Goal: Task Accomplishment & Management: Manage account settings

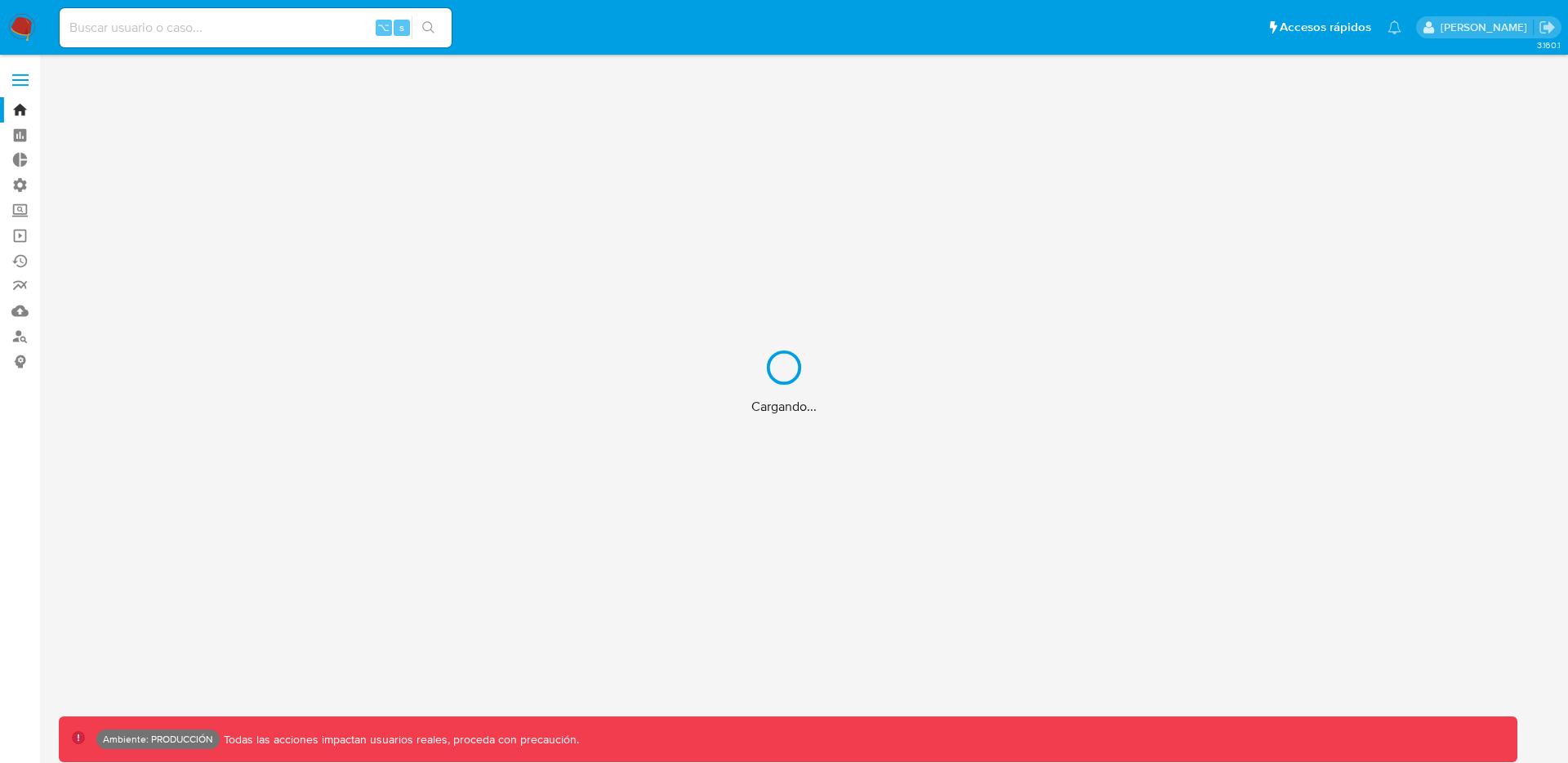
click at [17, 85] on div "Cargando..." at bounding box center [784, 381] width 1568 height 763
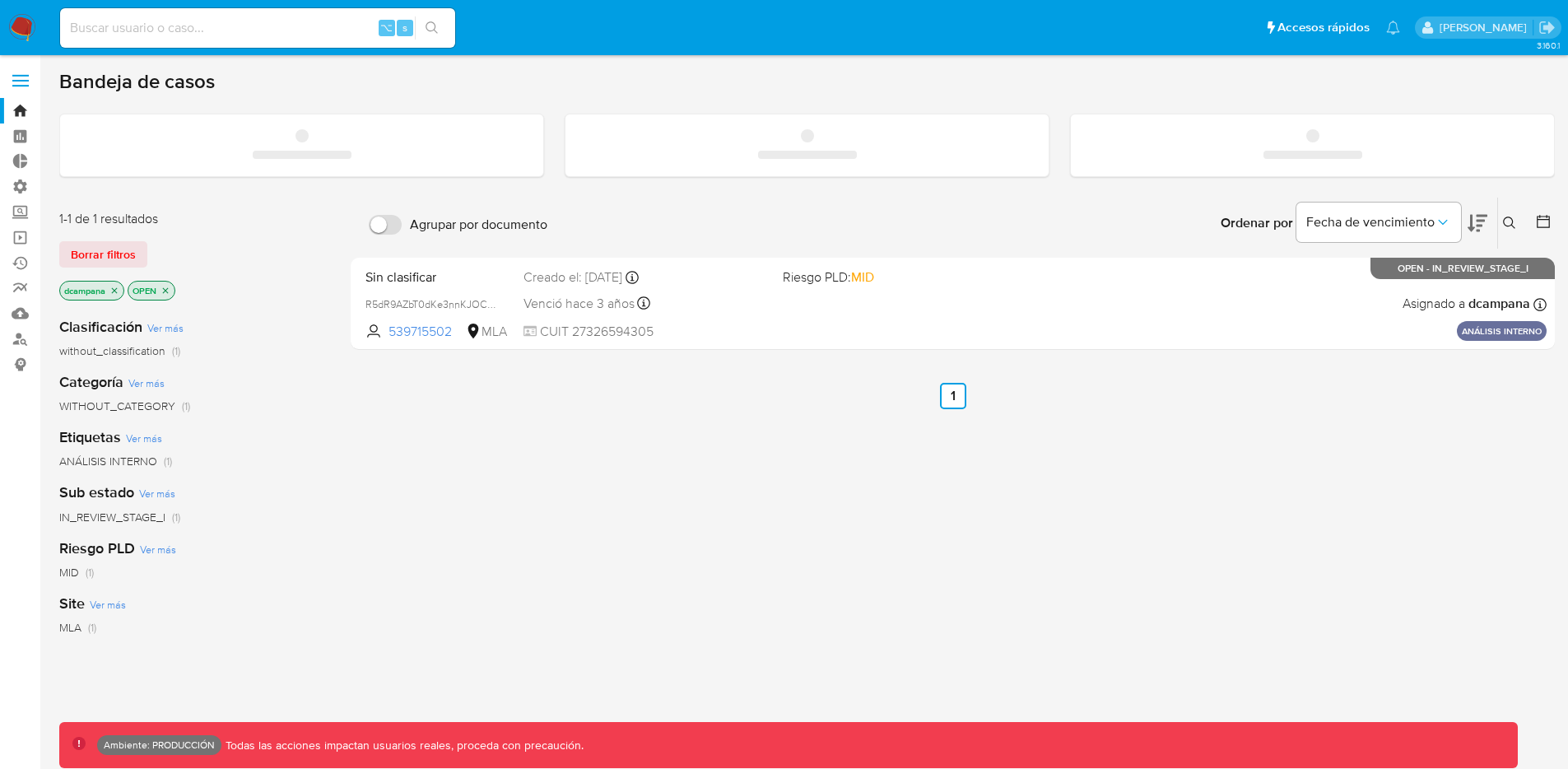
click at [18, 83] on label at bounding box center [20, 81] width 42 height 35
click at [0, 0] on input "checkbox" at bounding box center [0, 0] width 0 height 0
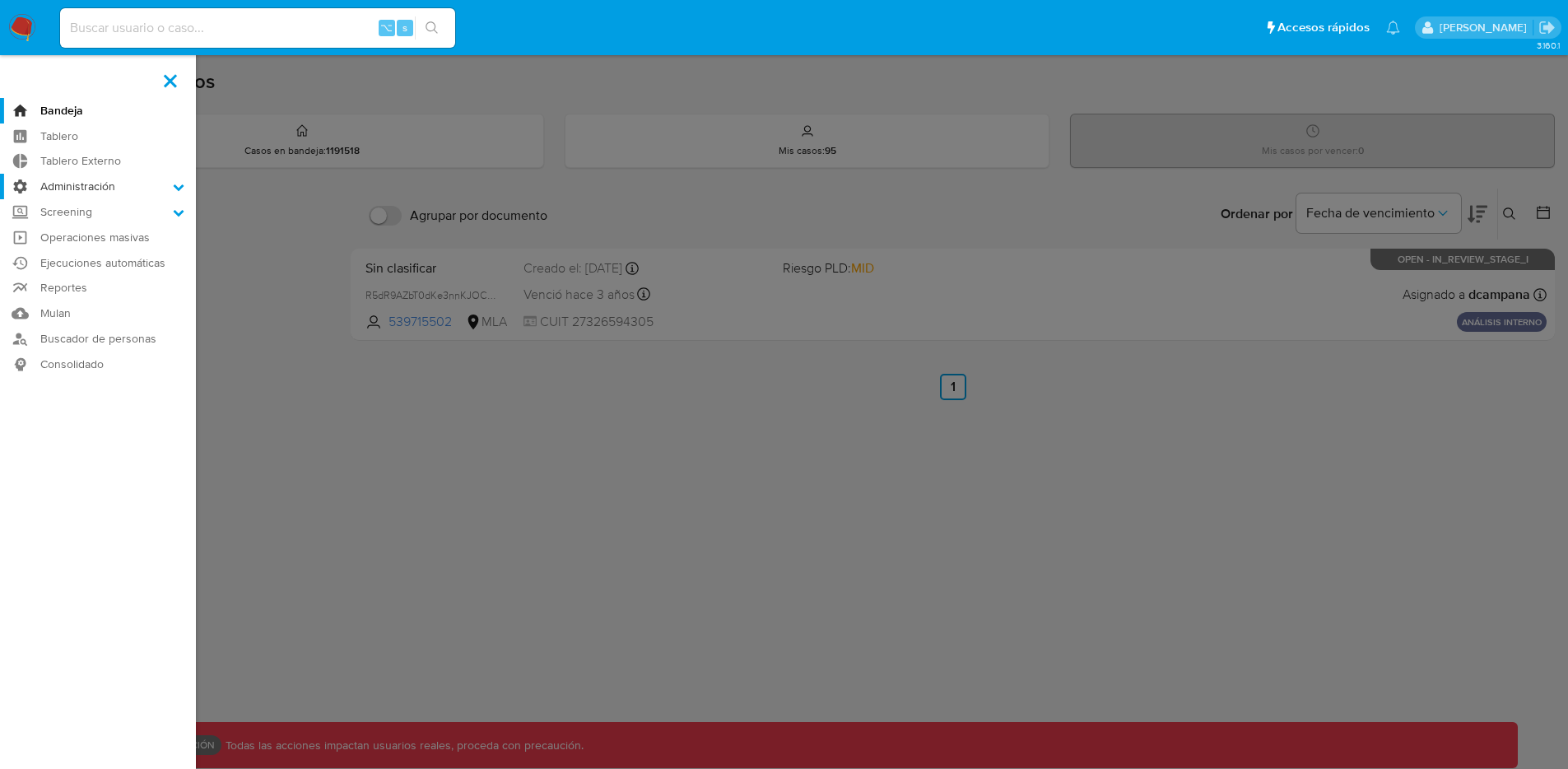
click at [88, 187] on label "Administración" at bounding box center [98, 187] width 196 height 25
click at [0, 0] on input "Administración" at bounding box center [0, 0] width 0 height 0
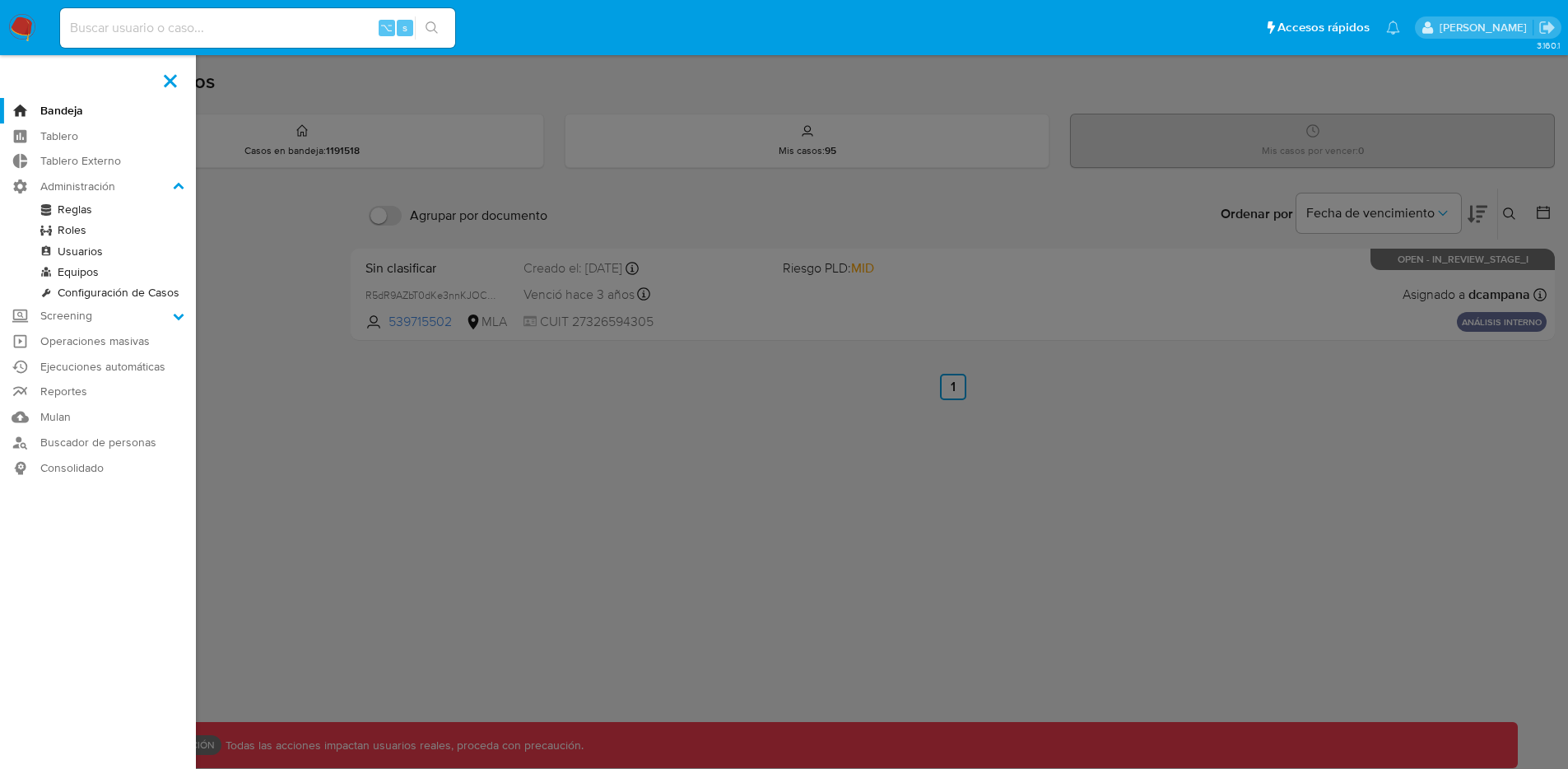
click at [75, 210] on link "Reglas" at bounding box center [98, 209] width 196 height 20
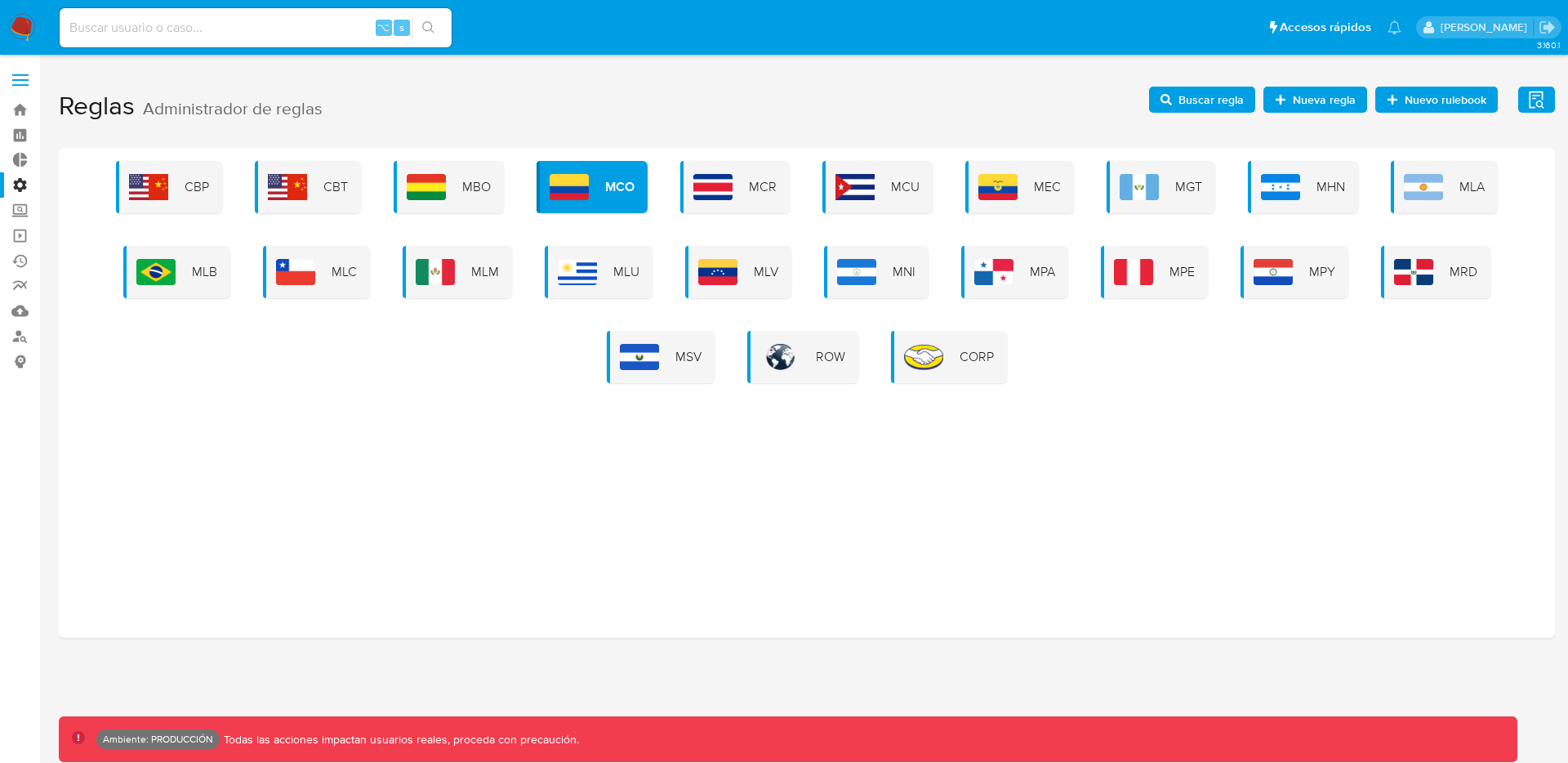
click at [955, 363] on div "CORP" at bounding box center [949, 357] width 116 height 52
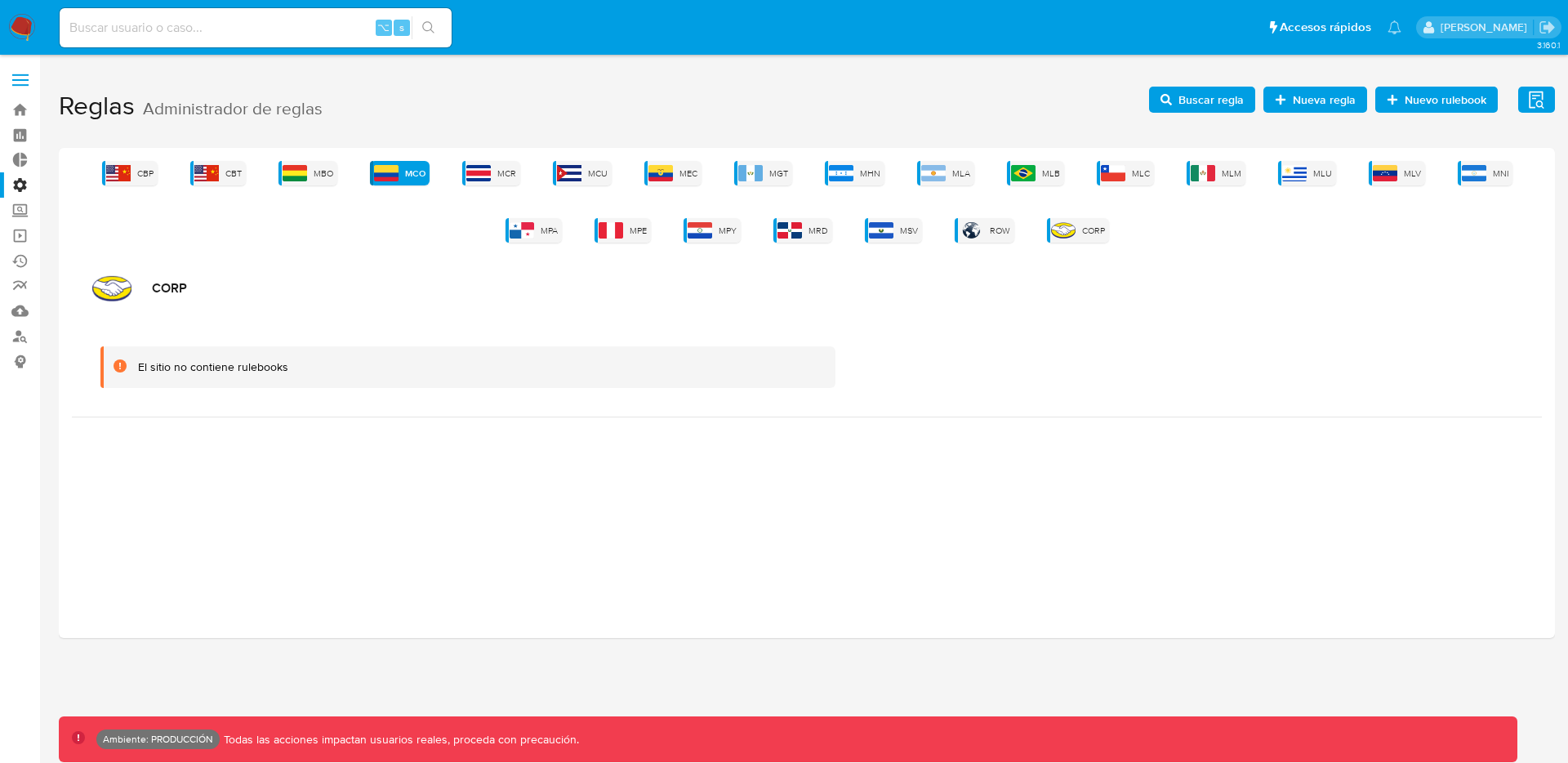
click at [1417, 102] on span "Nuevo rulebook" at bounding box center [1445, 99] width 82 height 26
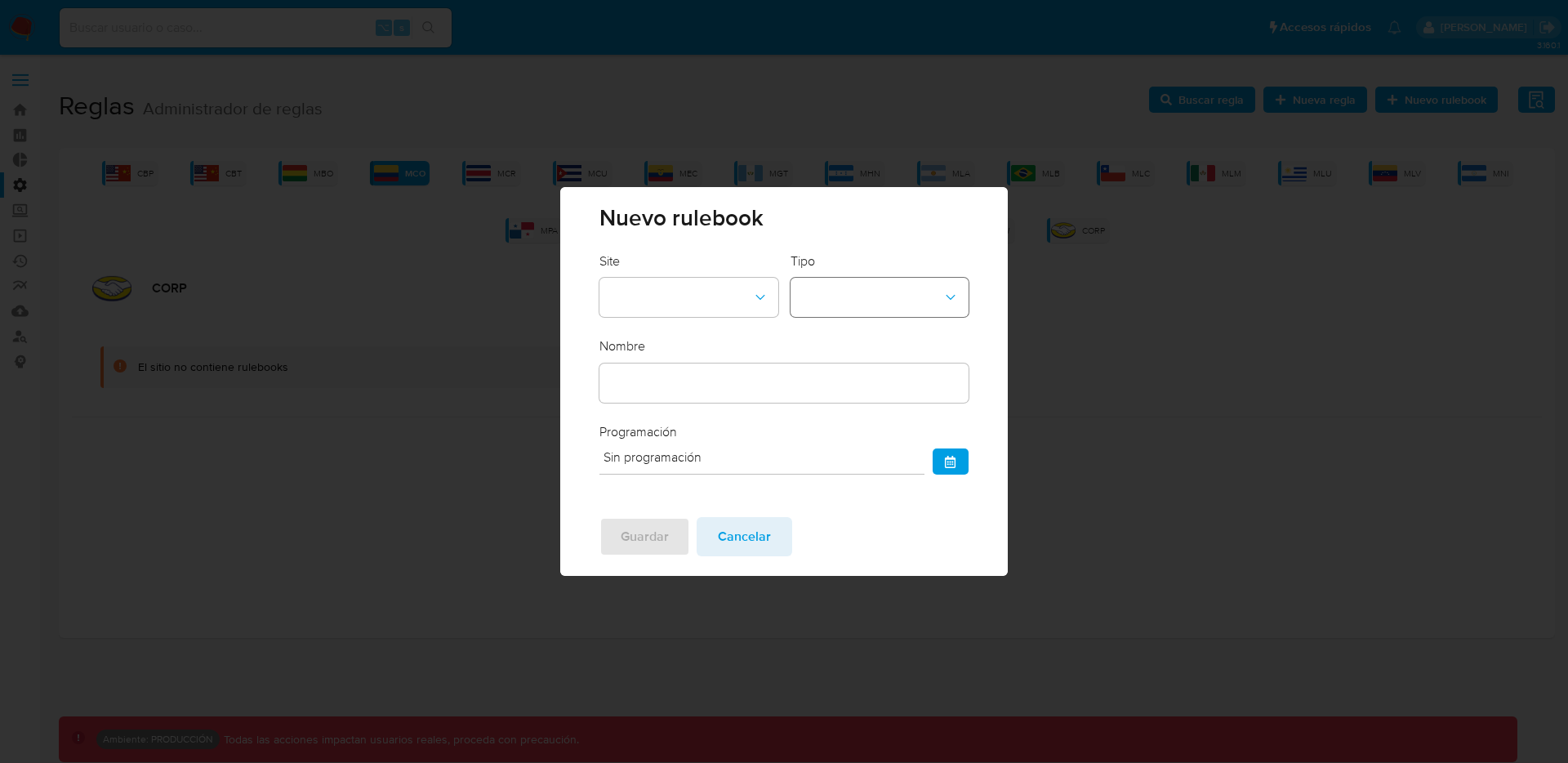
click at [923, 295] on button "rulebook-type-dropdown" at bounding box center [880, 297] width 178 height 40
click at [877, 405] on div "SYSTEM" at bounding box center [874, 413] width 149 height 40
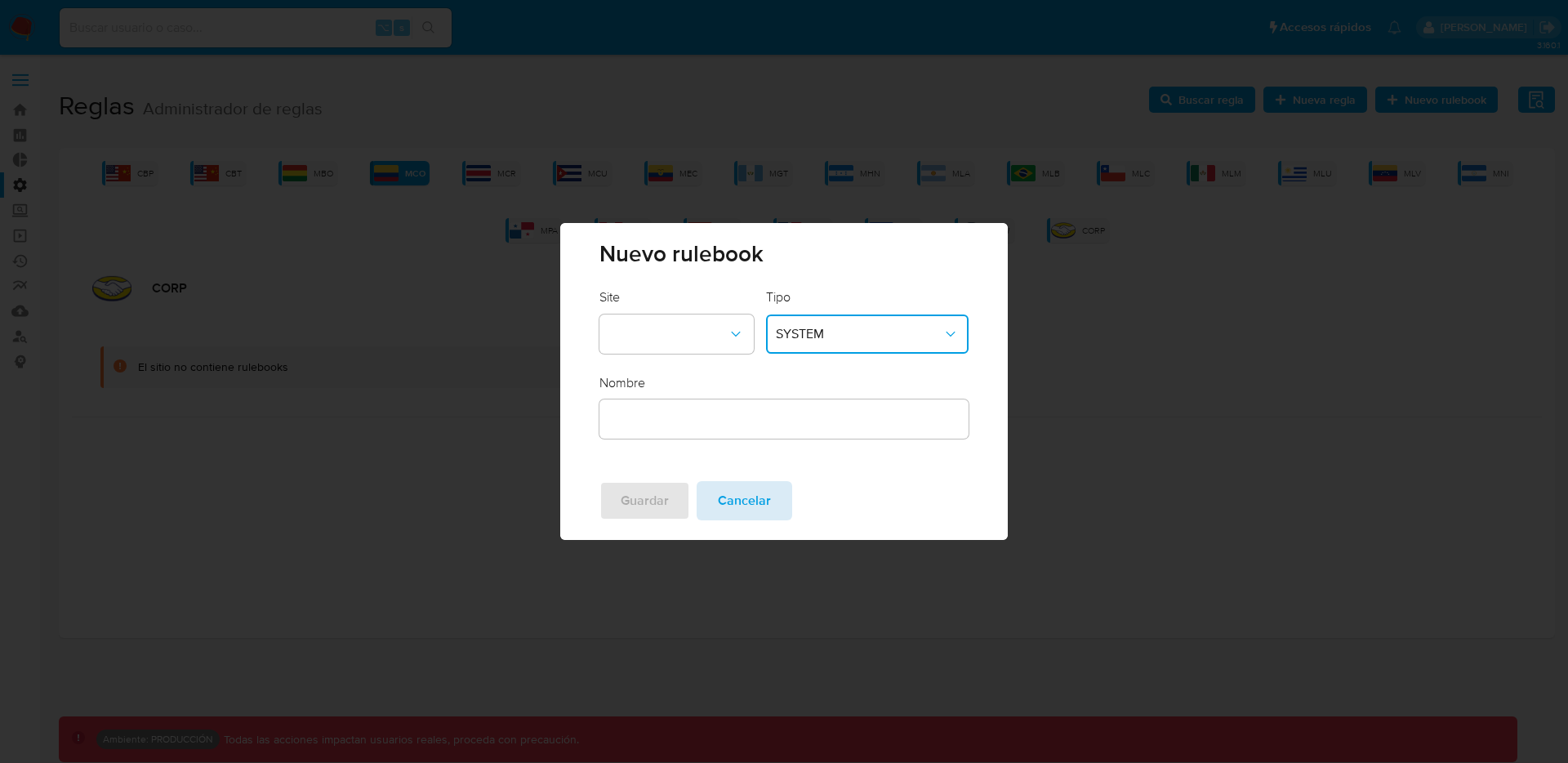
click at [747, 506] on span "Cancelar" at bounding box center [744, 501] width 53 height 36
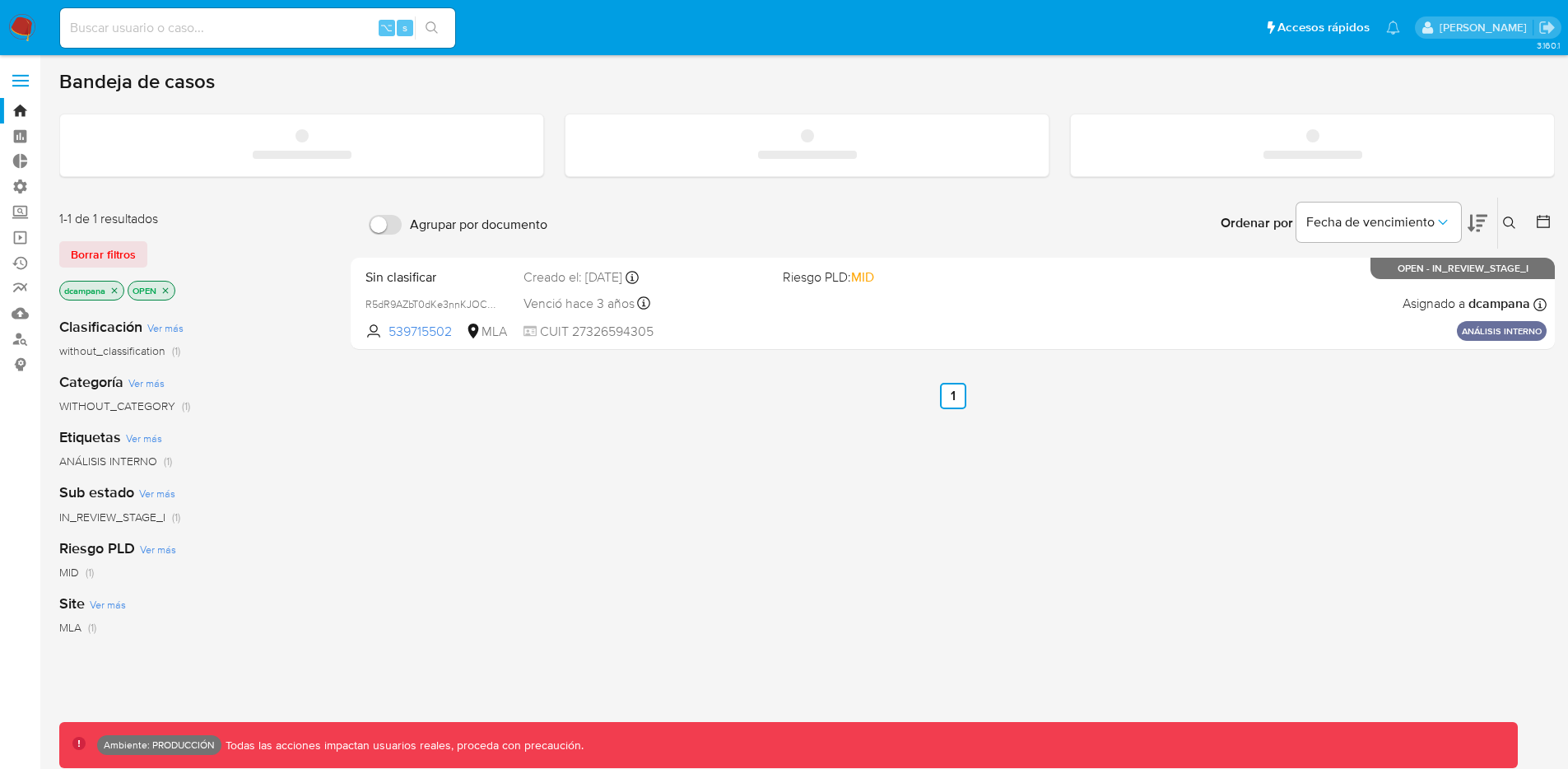
click at [19, 81] on label at bounding box center [20, 81] width 42 height 35
click at [0, 0] on input "checkbox" at bounding box center [0, 0] width 0 height 0
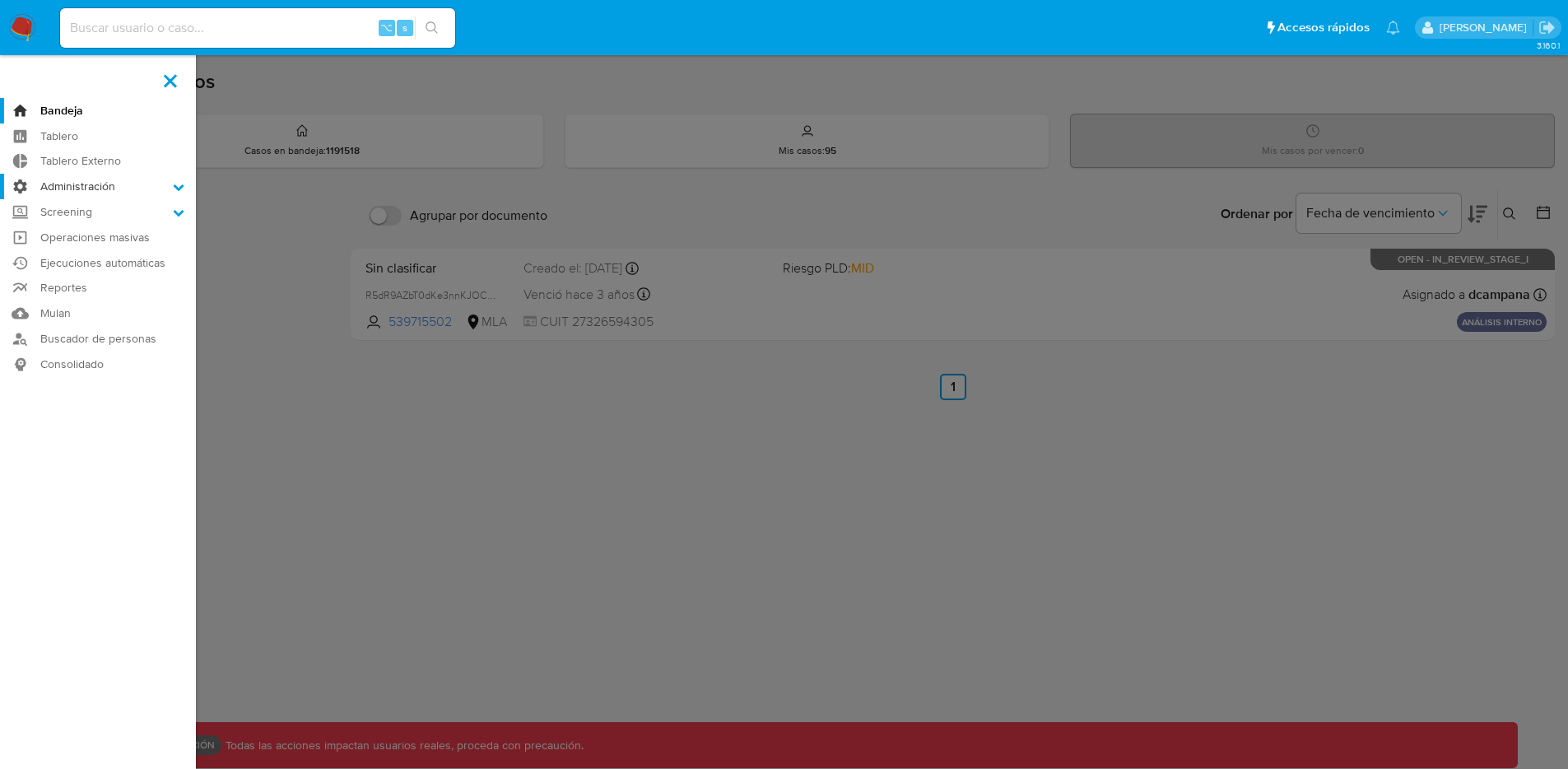
click at [94, 185] on label "Administración" at bounding box center [98, 187] width 196 height 25
click at [0, 0] on input "Administración" at bounding box center [0, 0] width 0 height 0
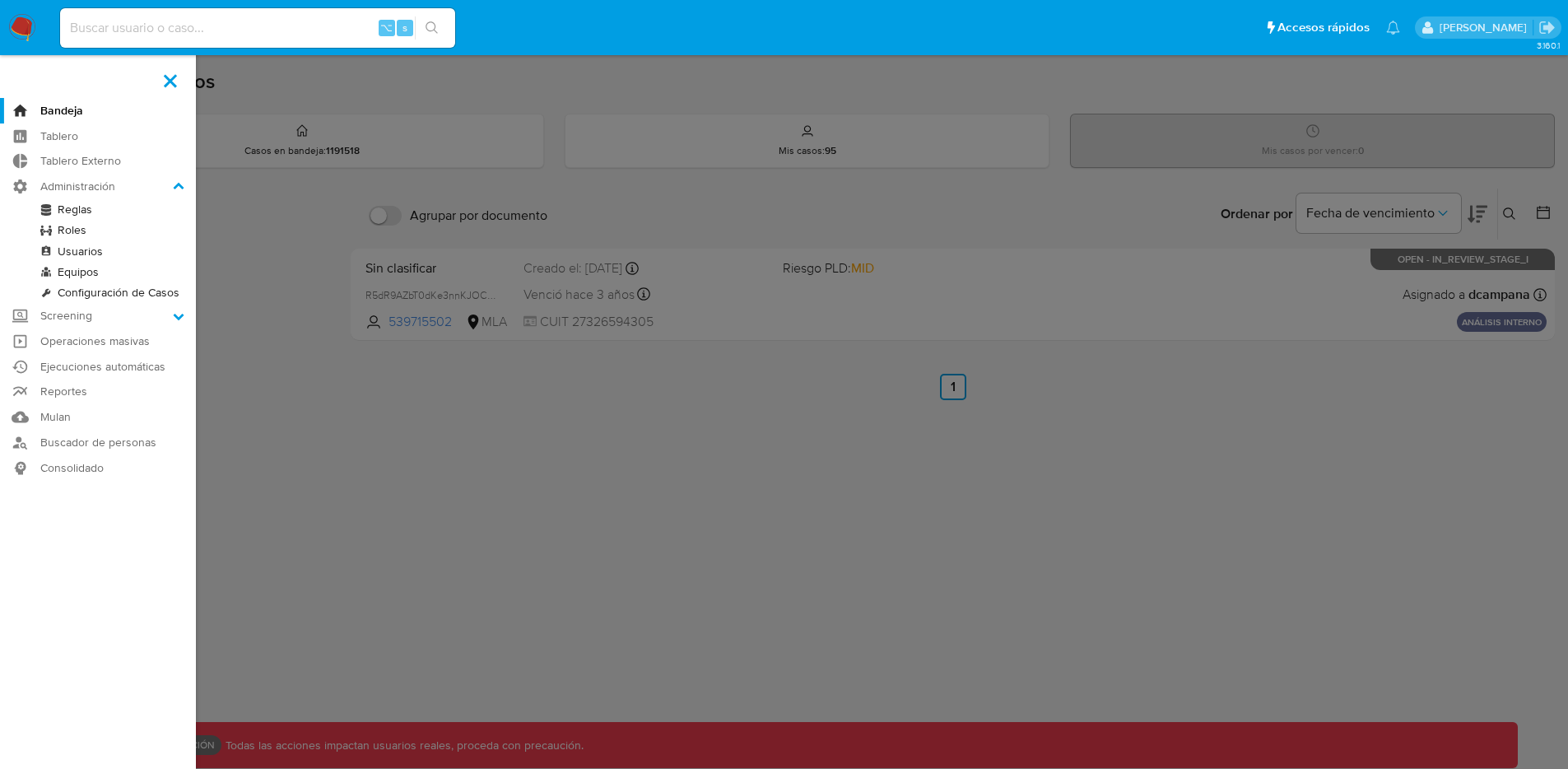
click at [79, 228] on link "Roles" at bounding box center [98, 230] width 196 height 20
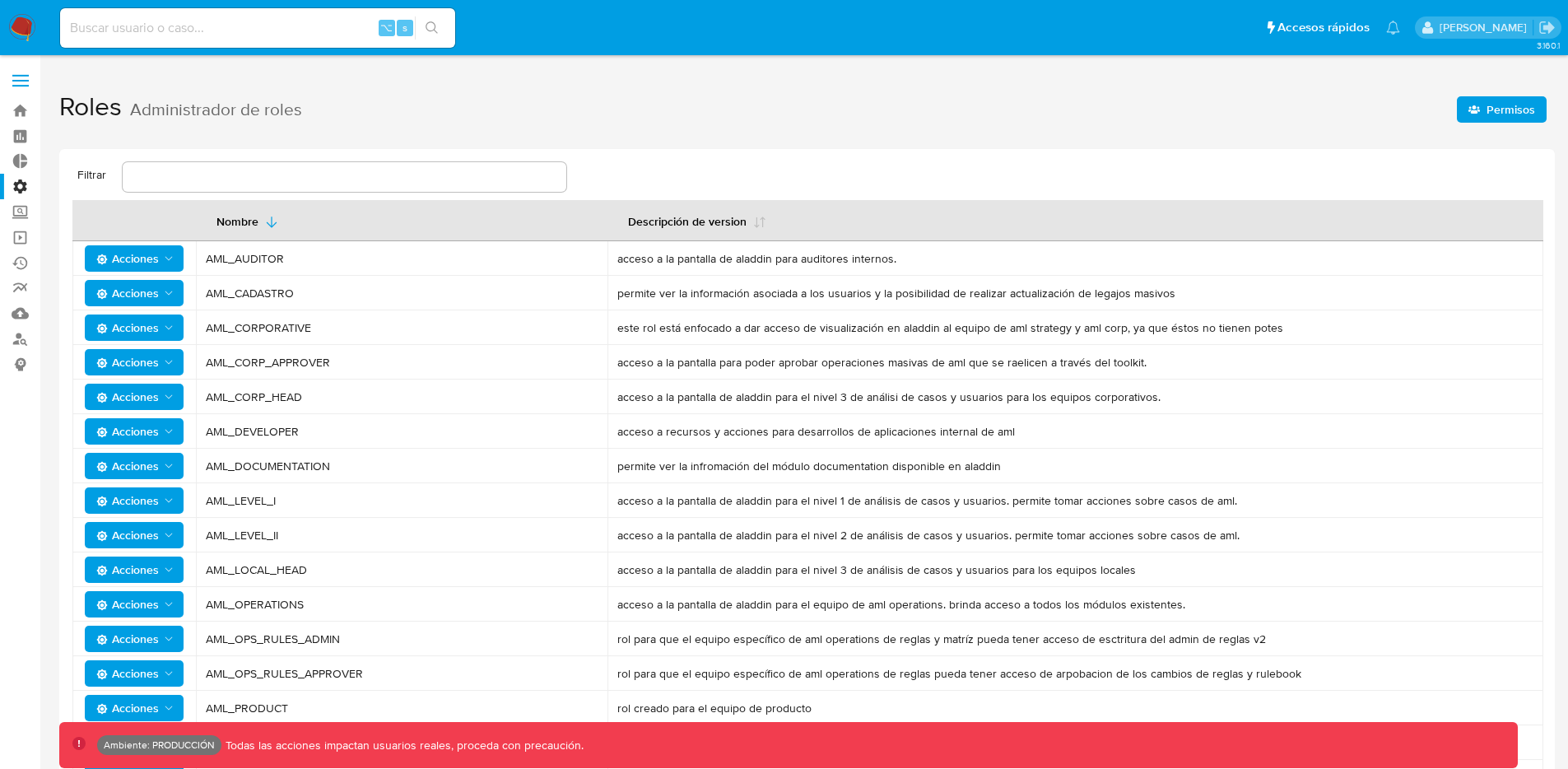
click at [1504, 103] on span "Permisos" at bounding box center [1510, 109] width 48 height 26
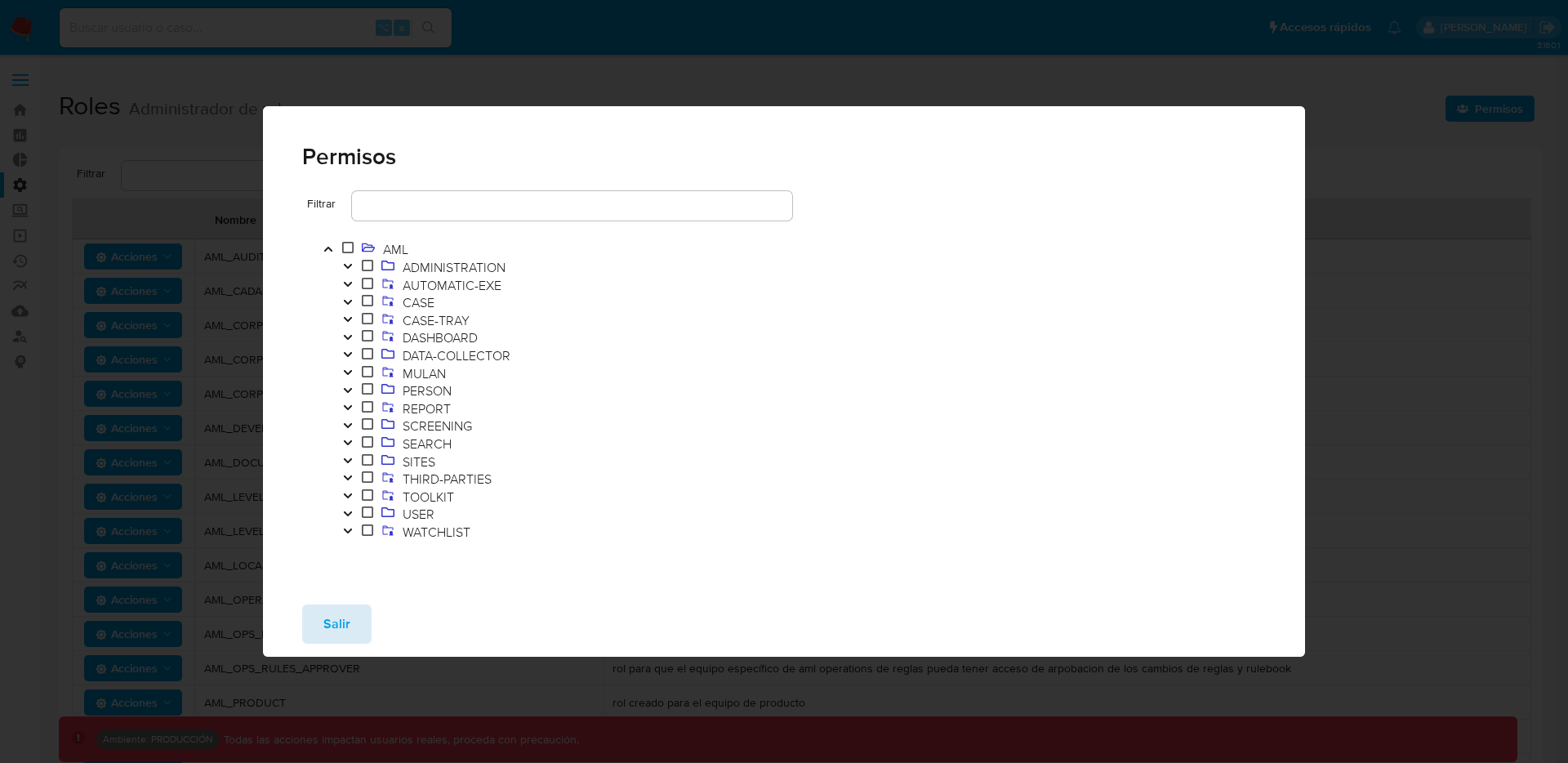
click at [342, 614] on span "Salir" at bounding box center [336, 623] width 27 height 36
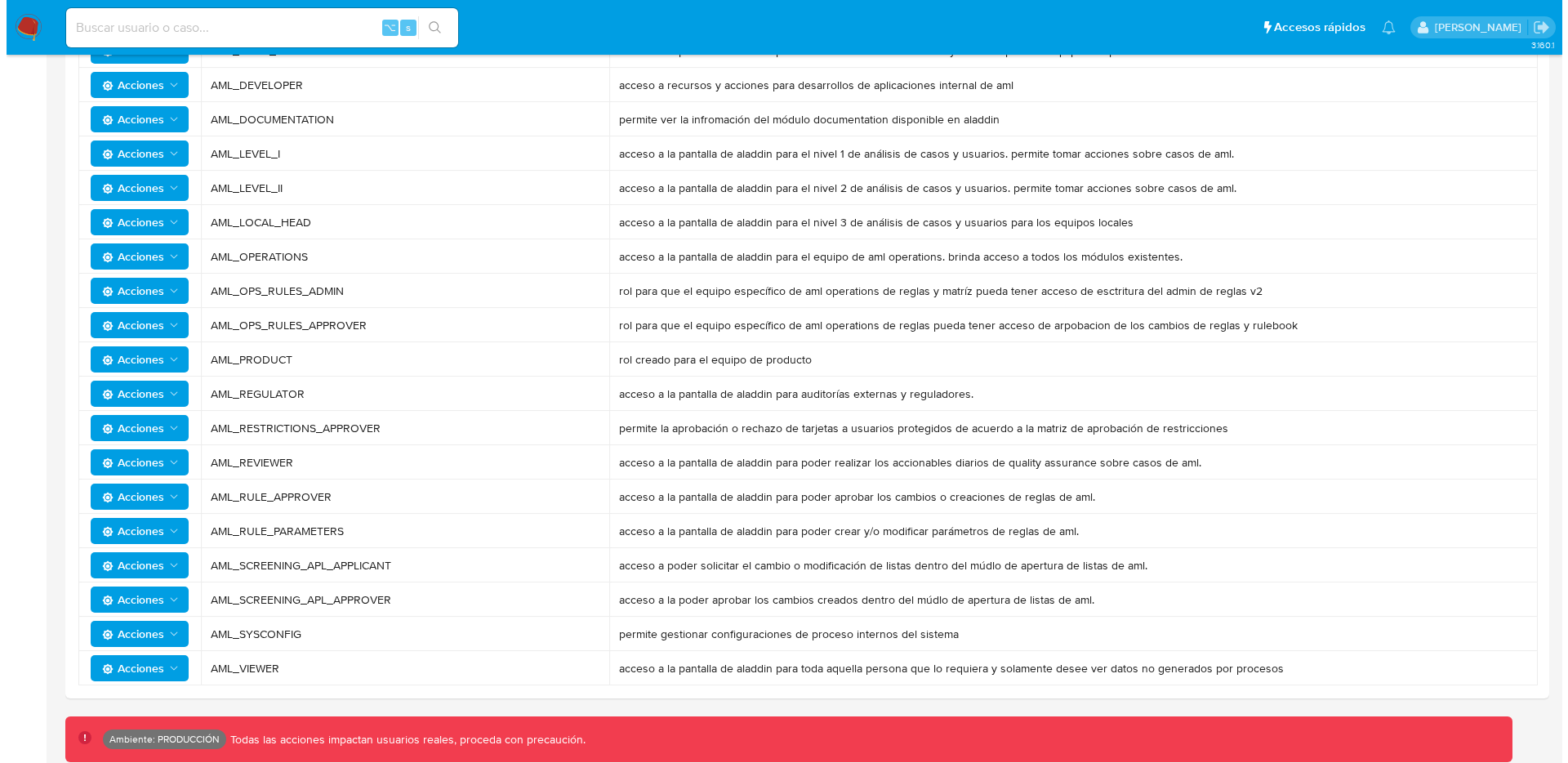
scroll to position [344, 0]
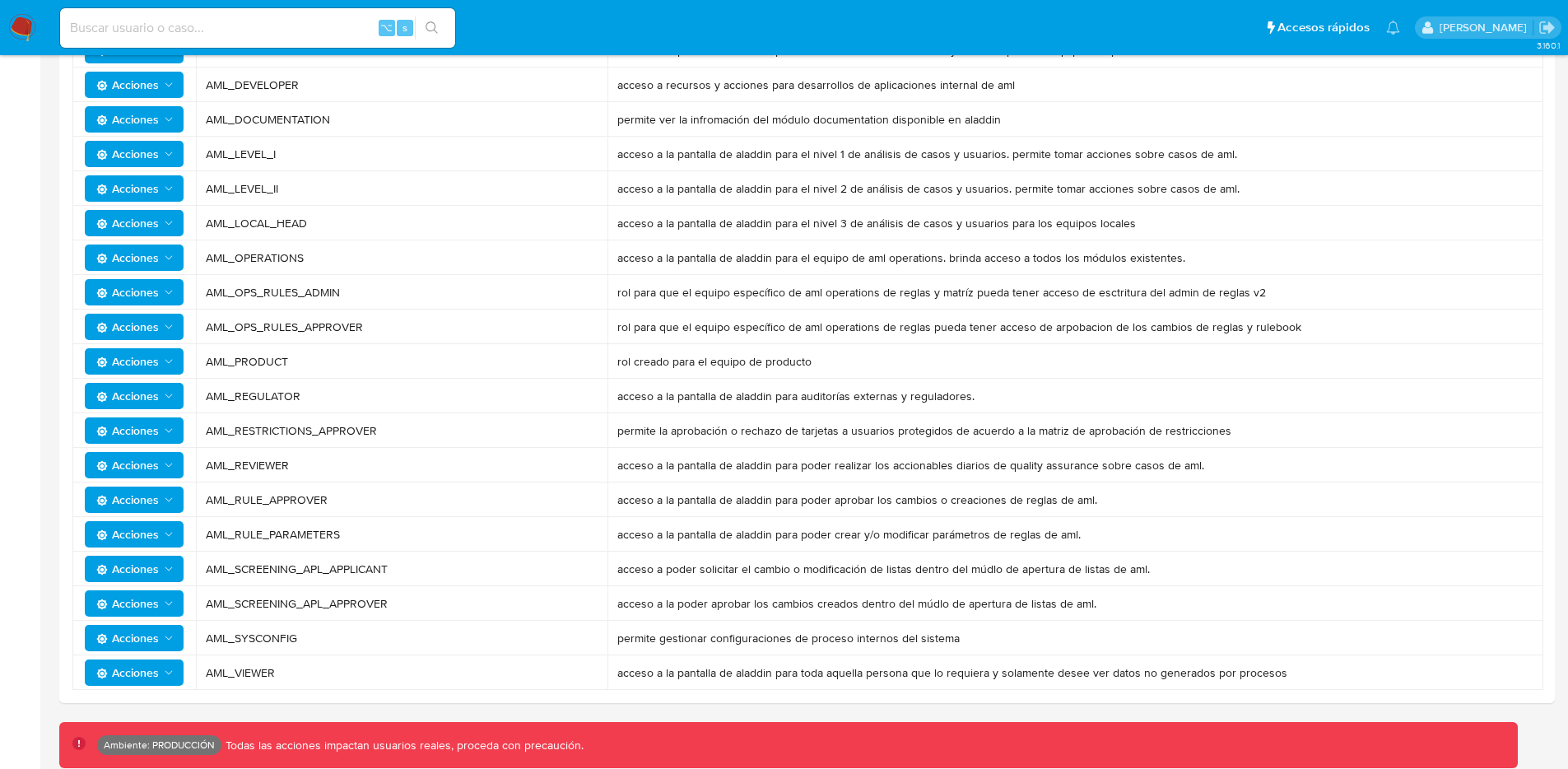
click at [162, 630] on span "Acciones" at bounding box center [136, 638] width 79 height 23
click at [139, 691] on button "Usuarios" at bounding box center [137, 679] width 148 height 40
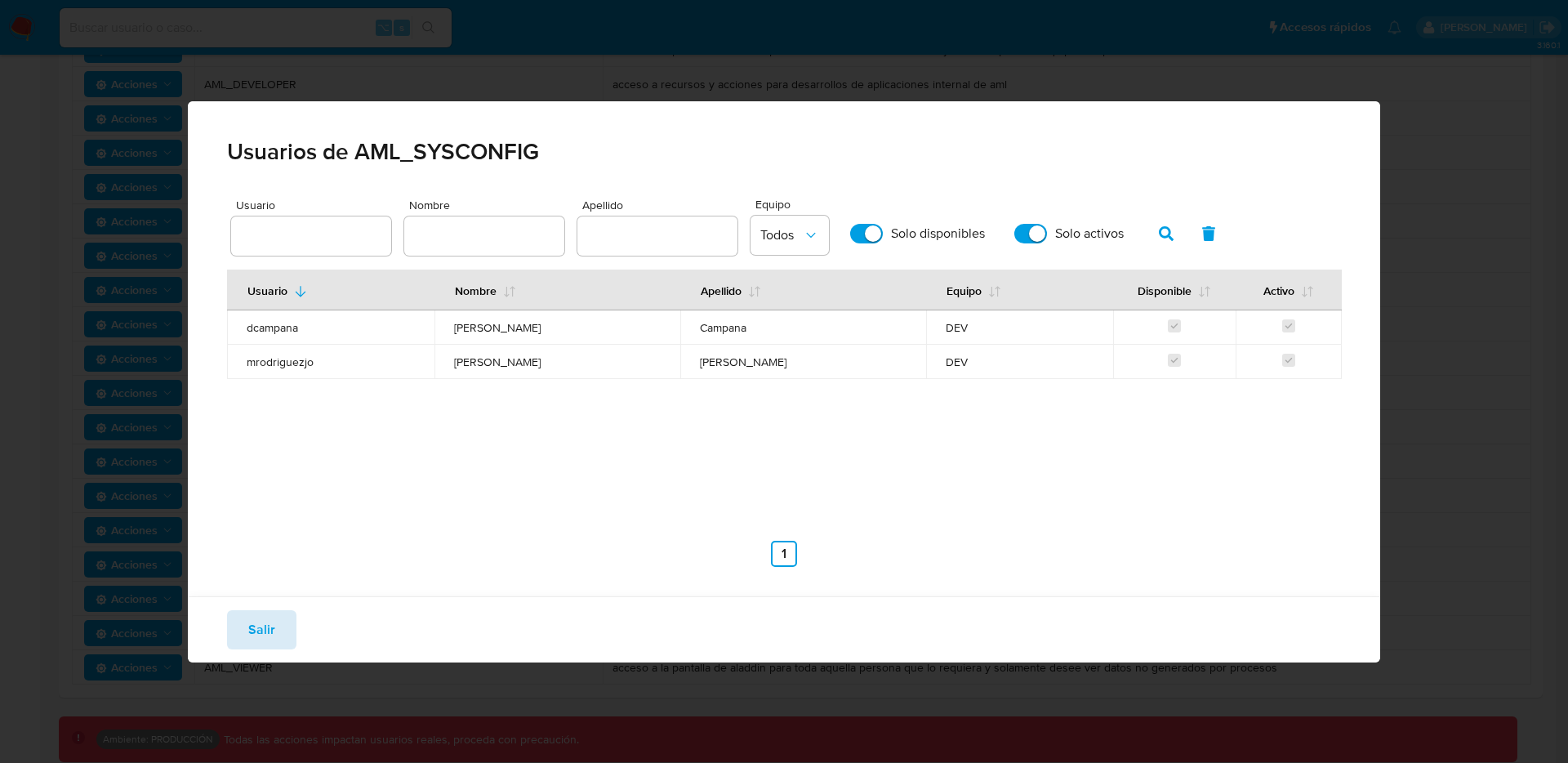
click at [231, 644] on button "Salir" at bounding box center [262, 629] width 70 height 40
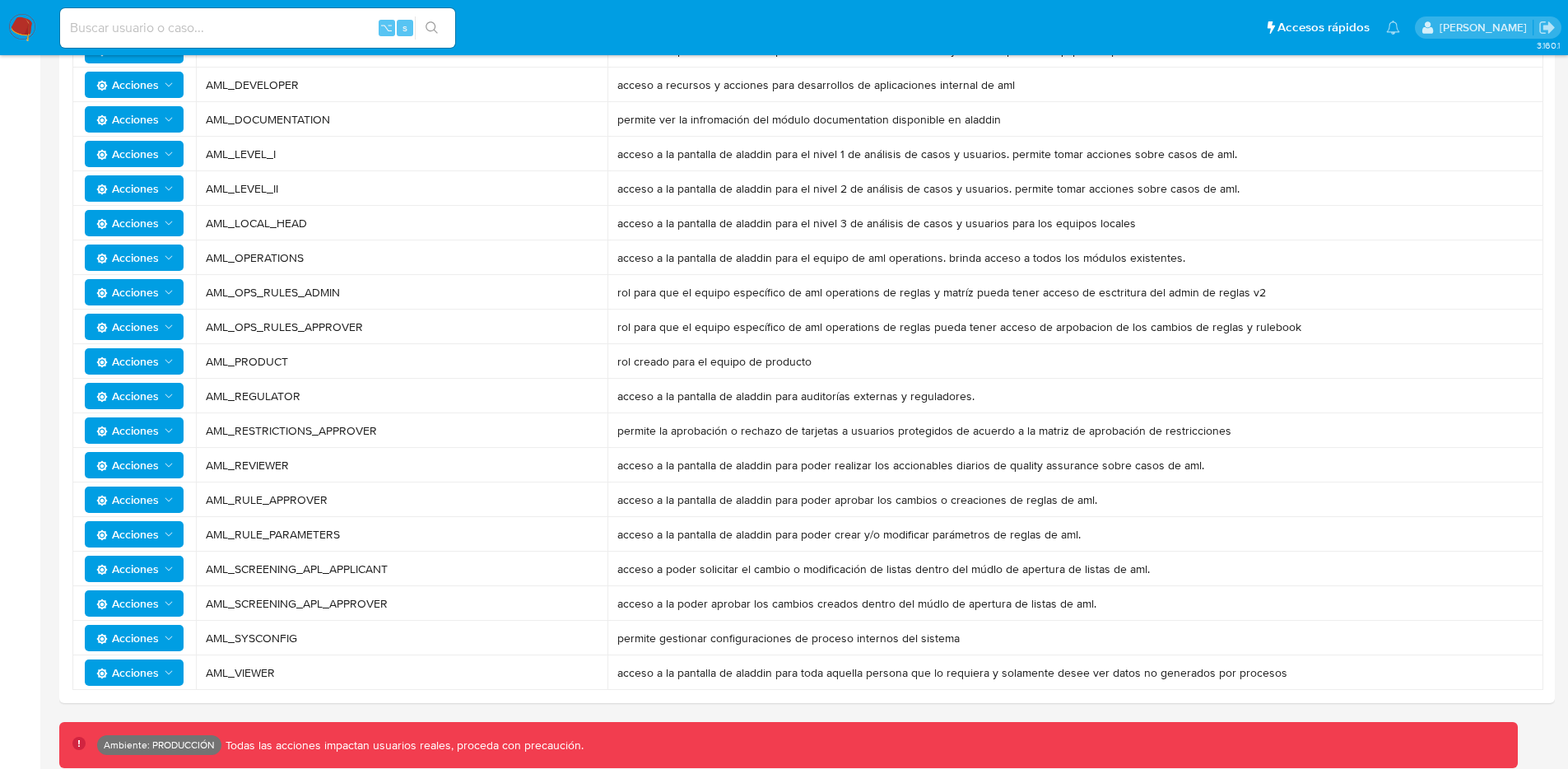
click at [135, 634] on span "Acciones" at bounding box center [128, 638] width 63 height 26
click at [149, 711] on button "Permisos" at bounding box center [137, 718] width 148 height 40
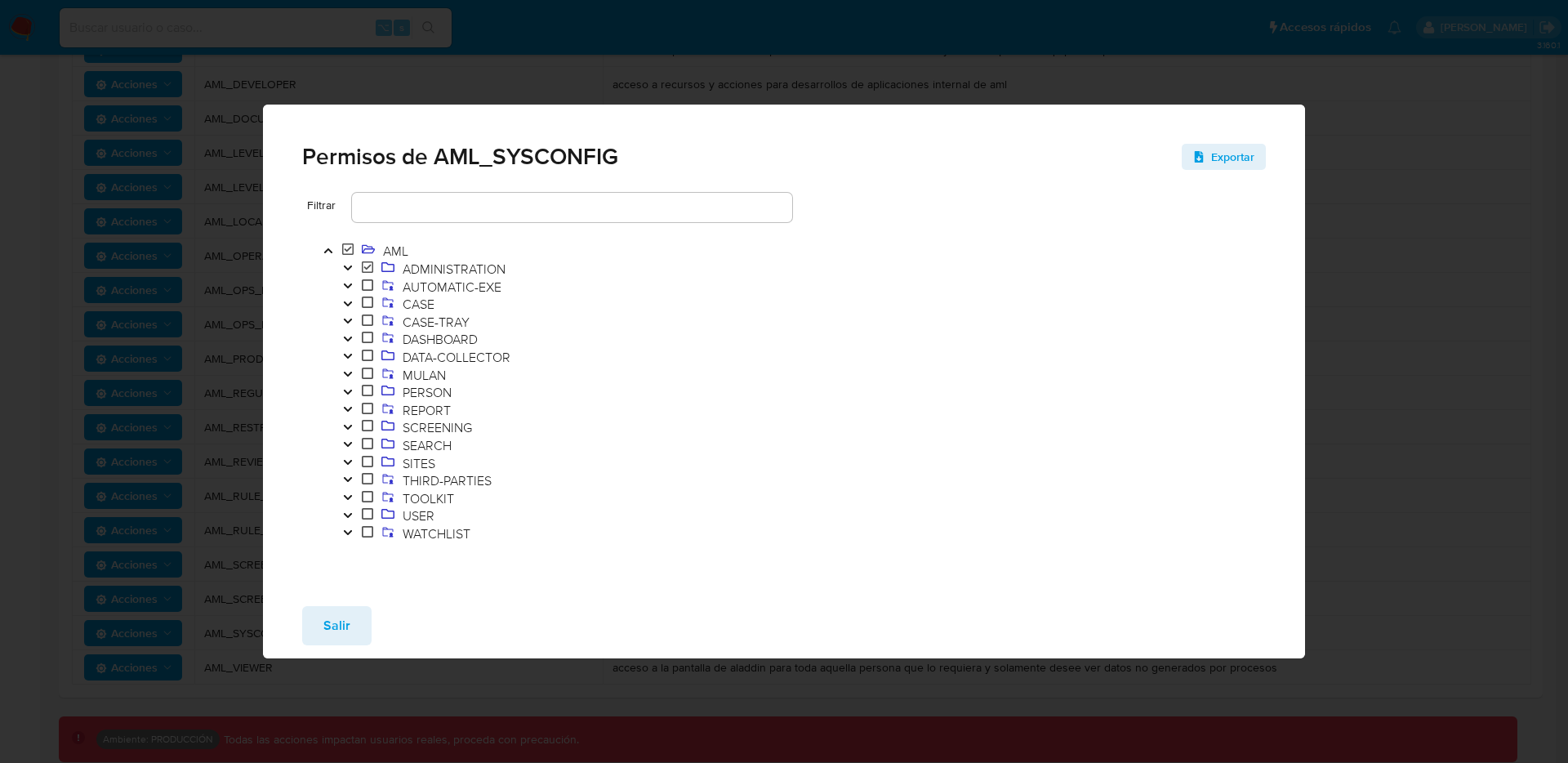
click at [323, 625] on span "Salir" at bounding box center [336, 625] width 27 height 36
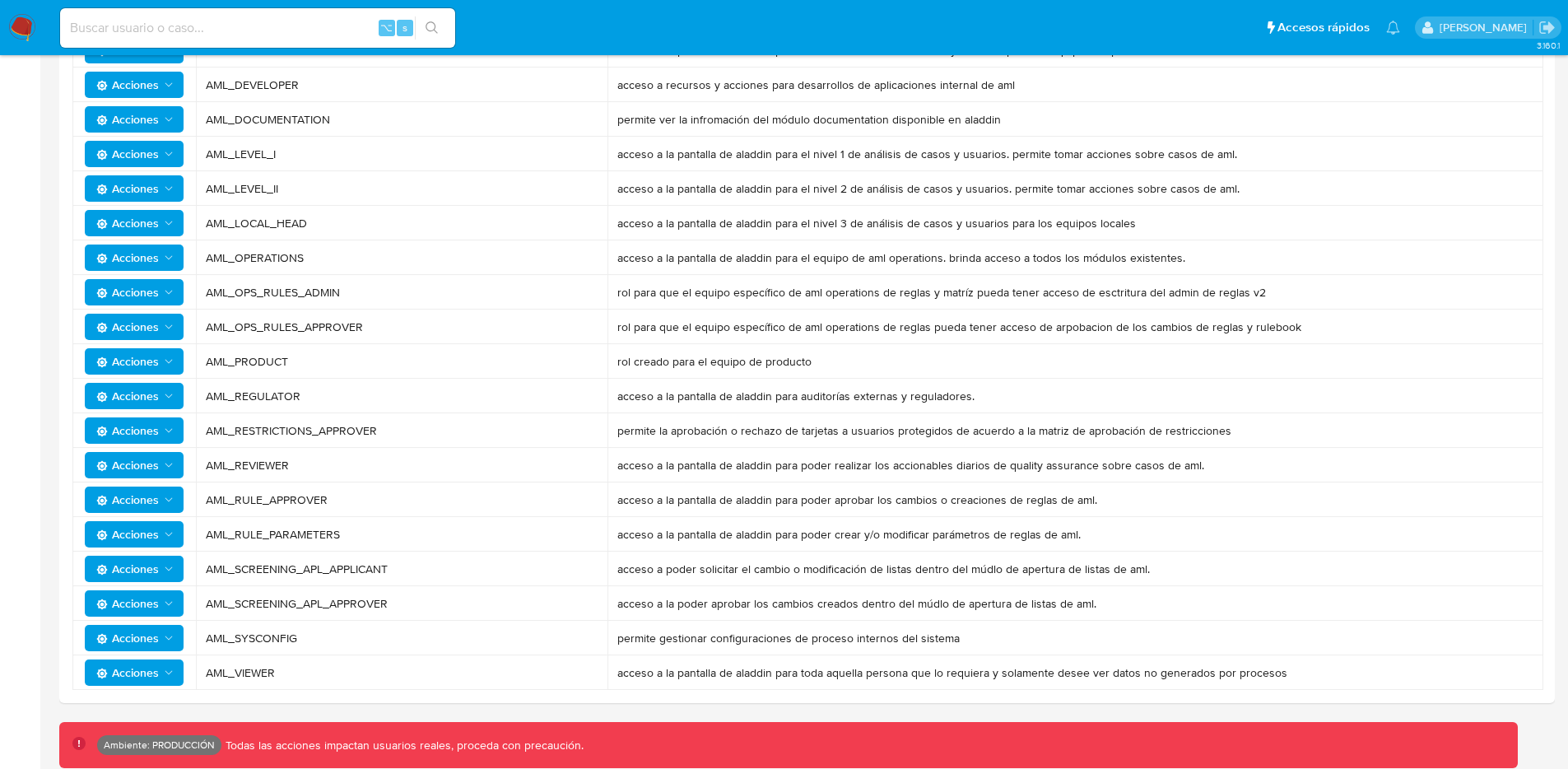
click at [176, 633] on button "Acciones" at bounding box center [134, 638] width 98 height 26
click at [148, 665] on button "Usuarios" at bounding box center [137, 679] width 148 height 40
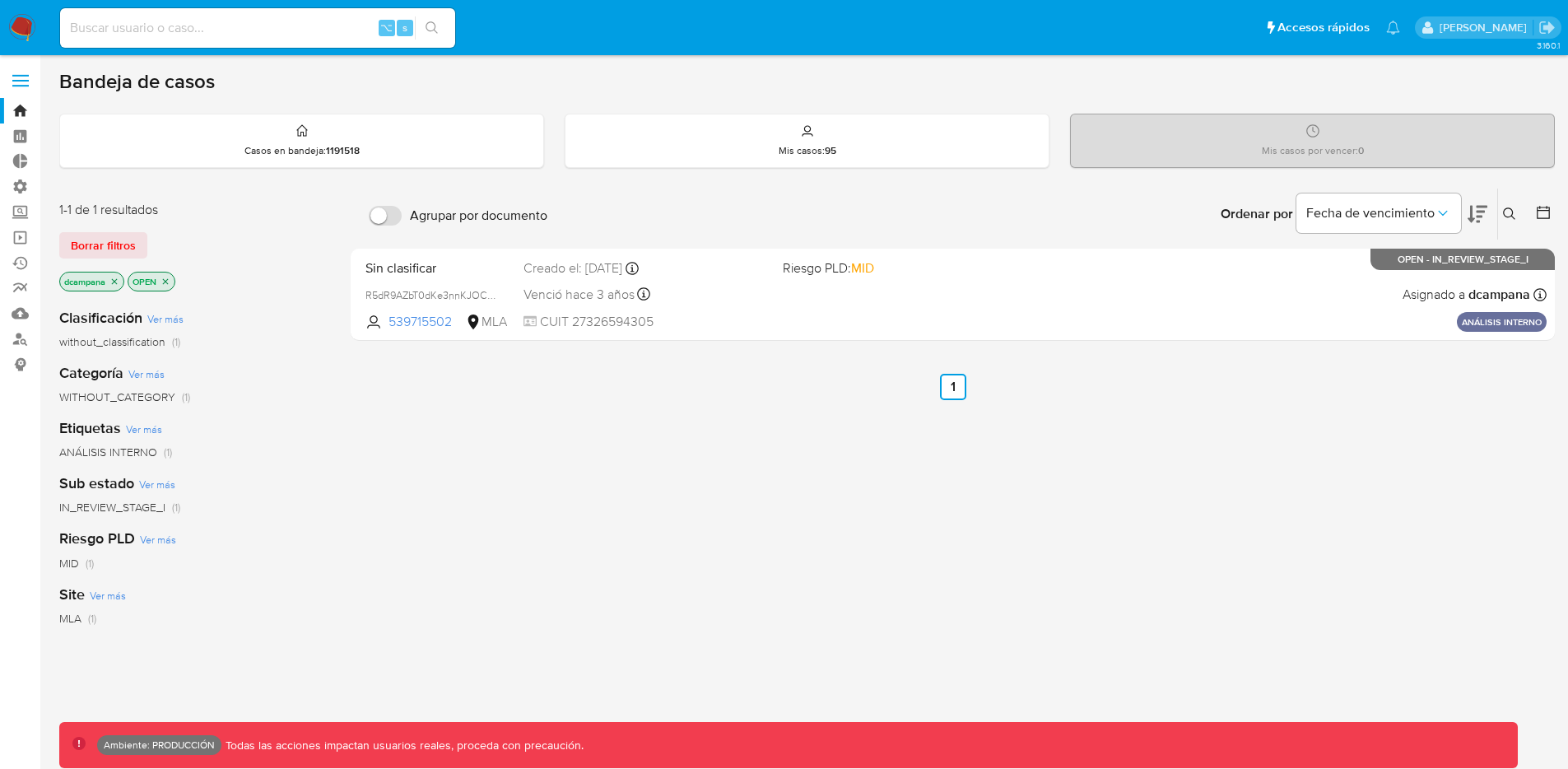
click at [8, 85] on label at bounding box center [20, 81] width 42 height 35
click at [0, 0] on input "checkbox" at bounding box center [0, 0] width 0 height 0
